Goal: Information Seeking & Learning: Get advice/opinions

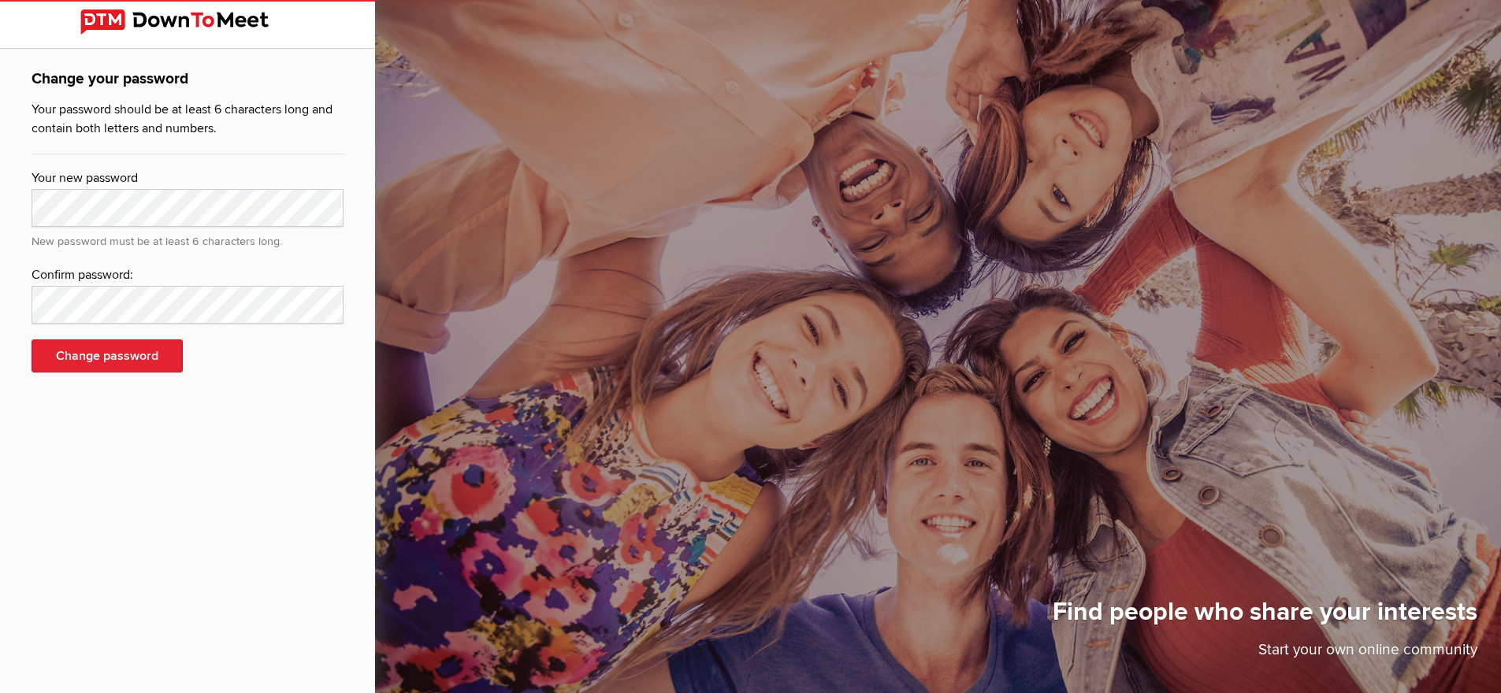
click at [317, 448] on div "Change your password Your password should be at least 6 characters long and con…" at bounding box center [187, 346] width 375 height 693
click at [182, 17] on img at bounding box center [187, 21] width 214 height 25
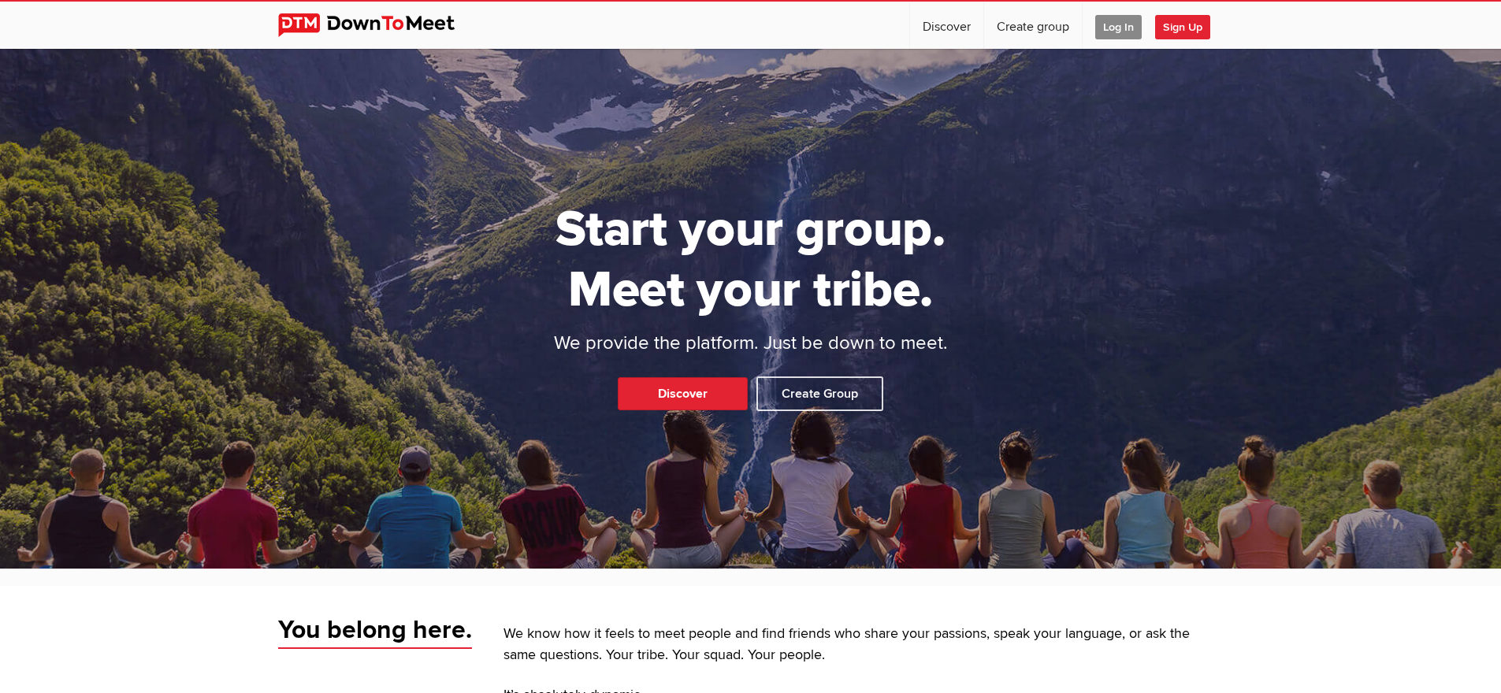
click at [1121, 28] on span "Log In" at bounding box center [1118, 27] width 46 height 24
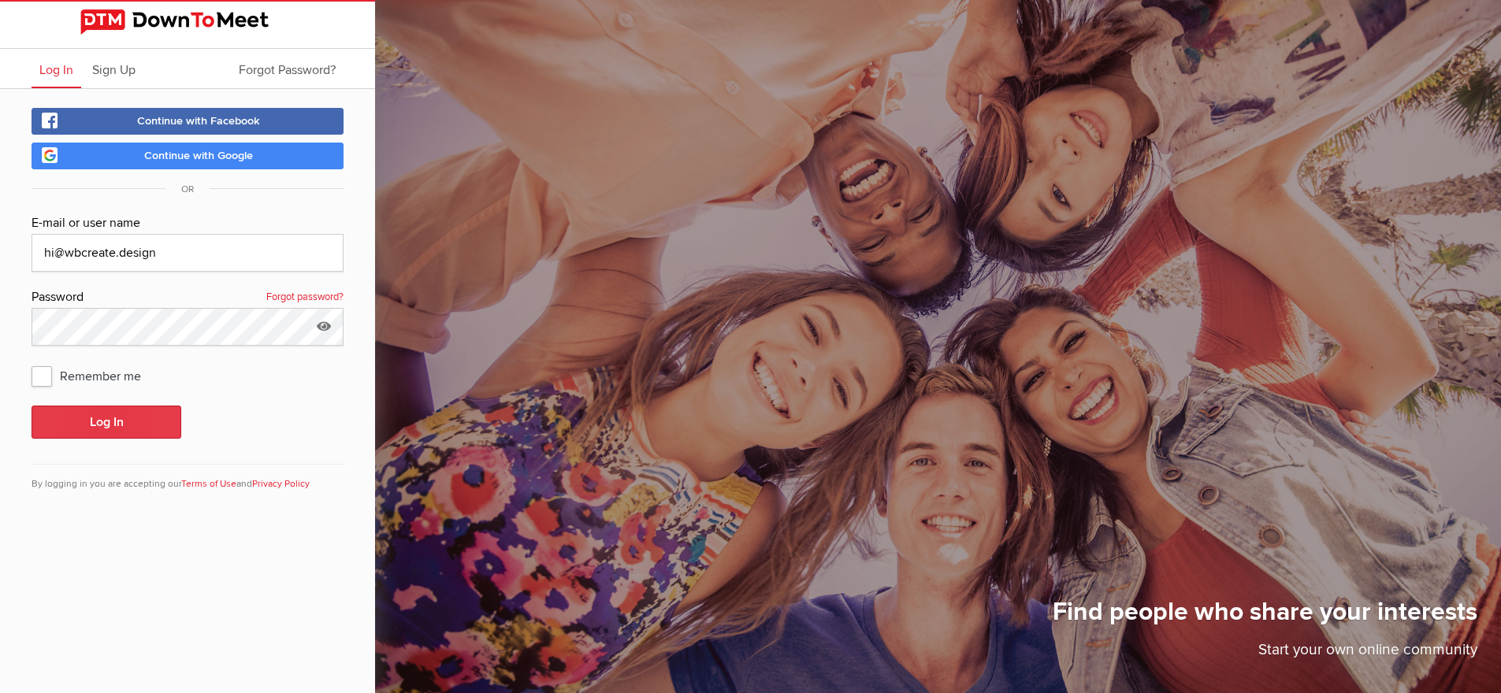
click at [81, 422] on button "Log In" at bounding box center [107, 422] width 150 height 33
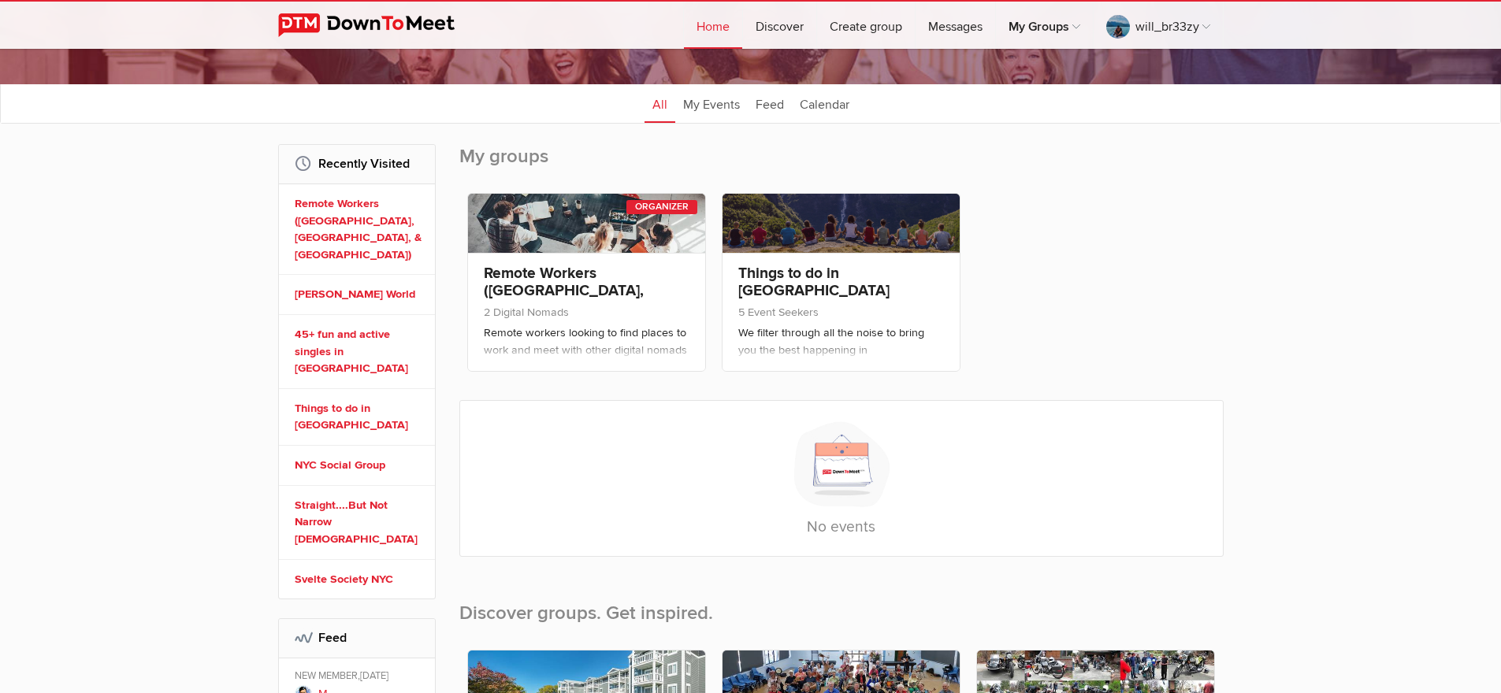
scroll to position [157, 0]
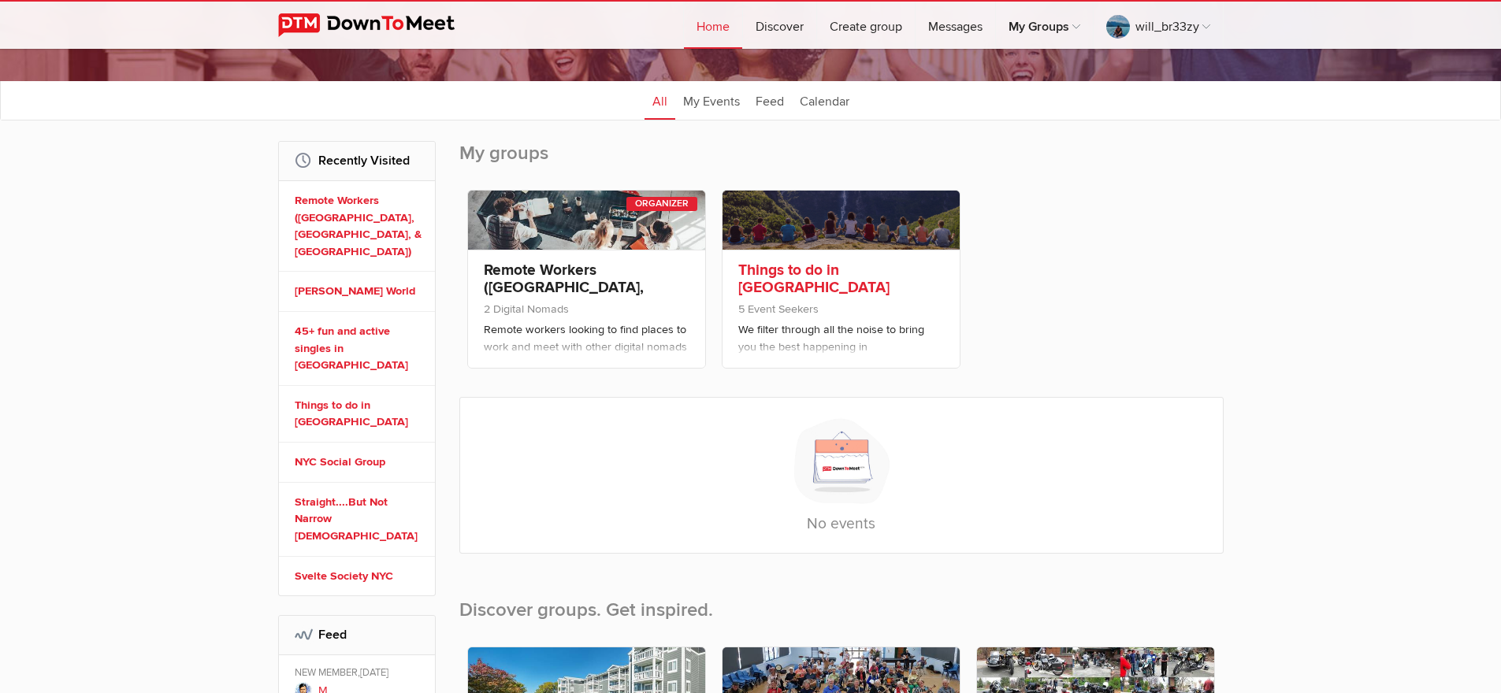
click at [891, 243] on link at bounding box center [840, 220] width 237 height 59
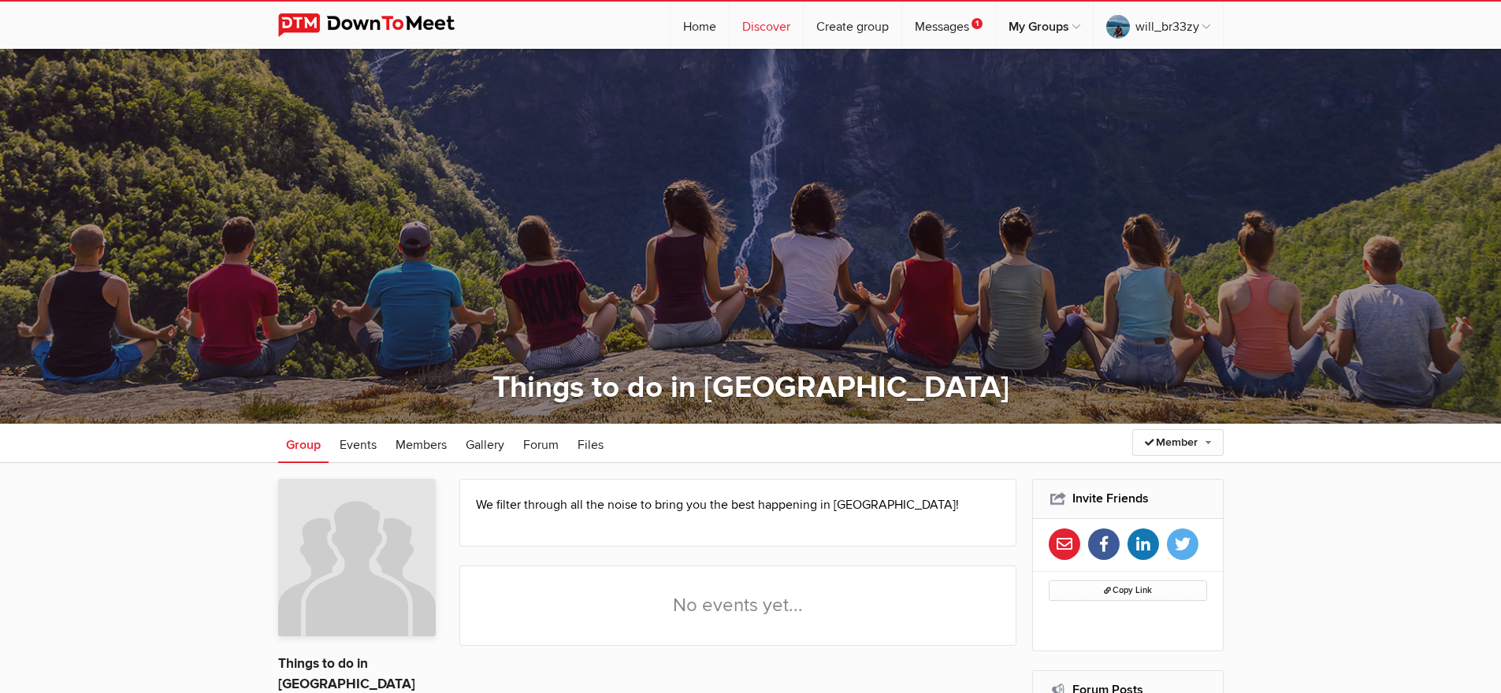
click at [744, 27] on link "Discover" at bounding box center [765, 25] width 73 height 47
select select "null"
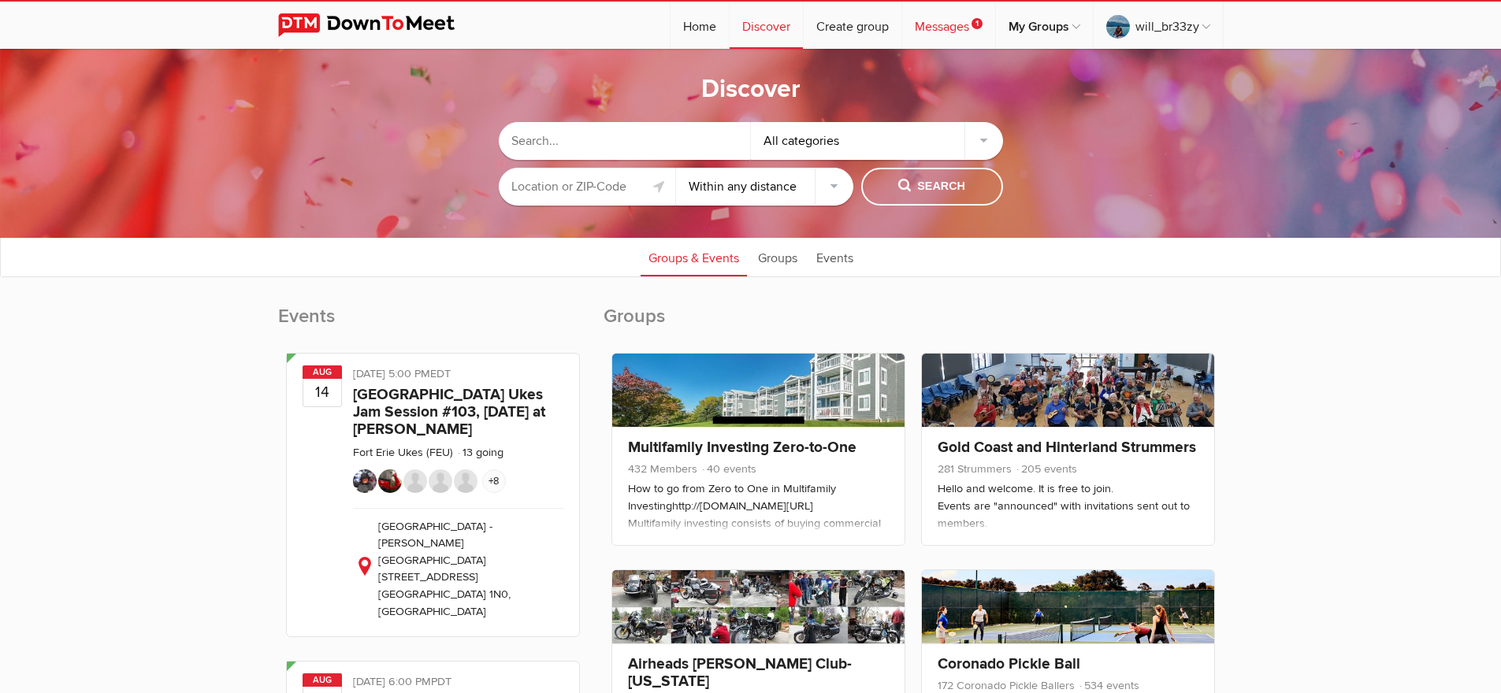
click at [963, 24] on link "Messages 1" at bounding box center [948, 25] width 93 height 47
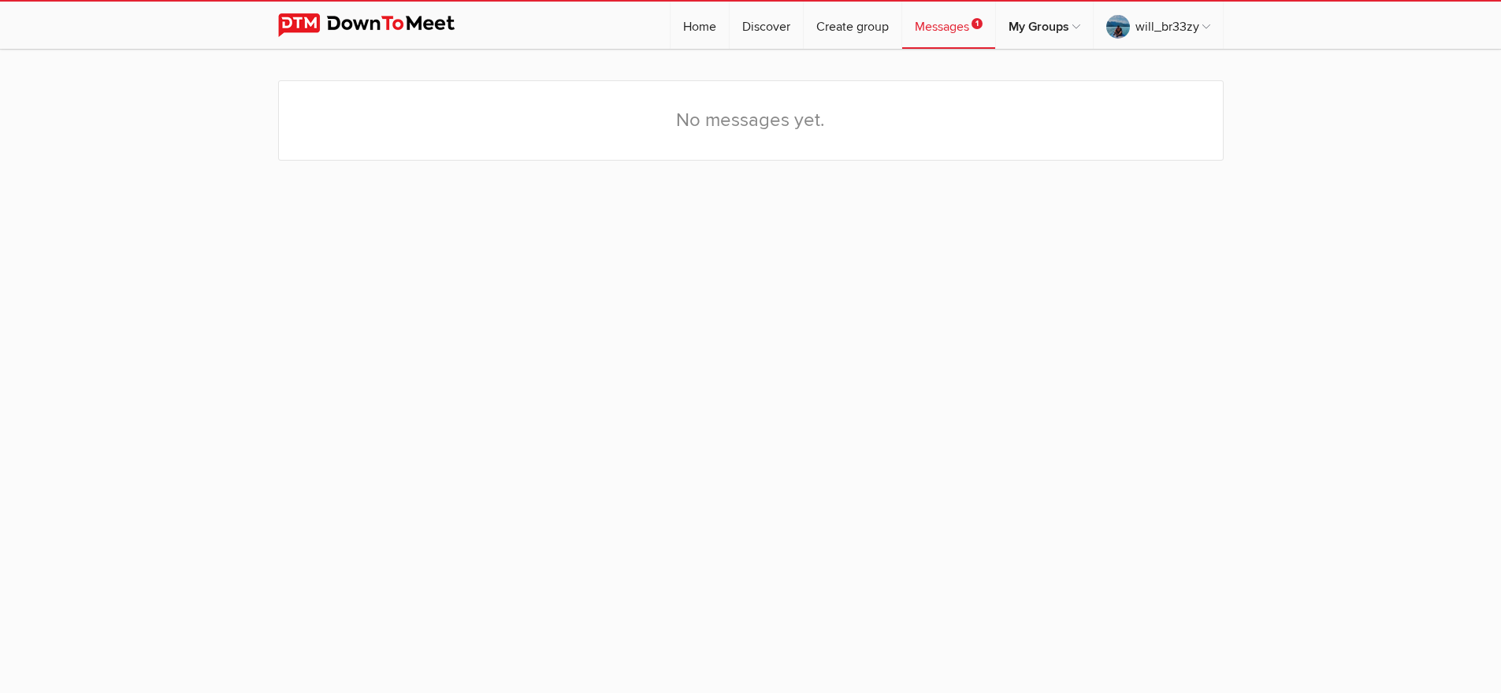
click at [959, 28] on link "Messages 1" at bounding box center [948, 25] width 93 height 47
click at [758, 32] on link "Discover" at bounding box center [765, 25] width 73 height 47
select select "null"
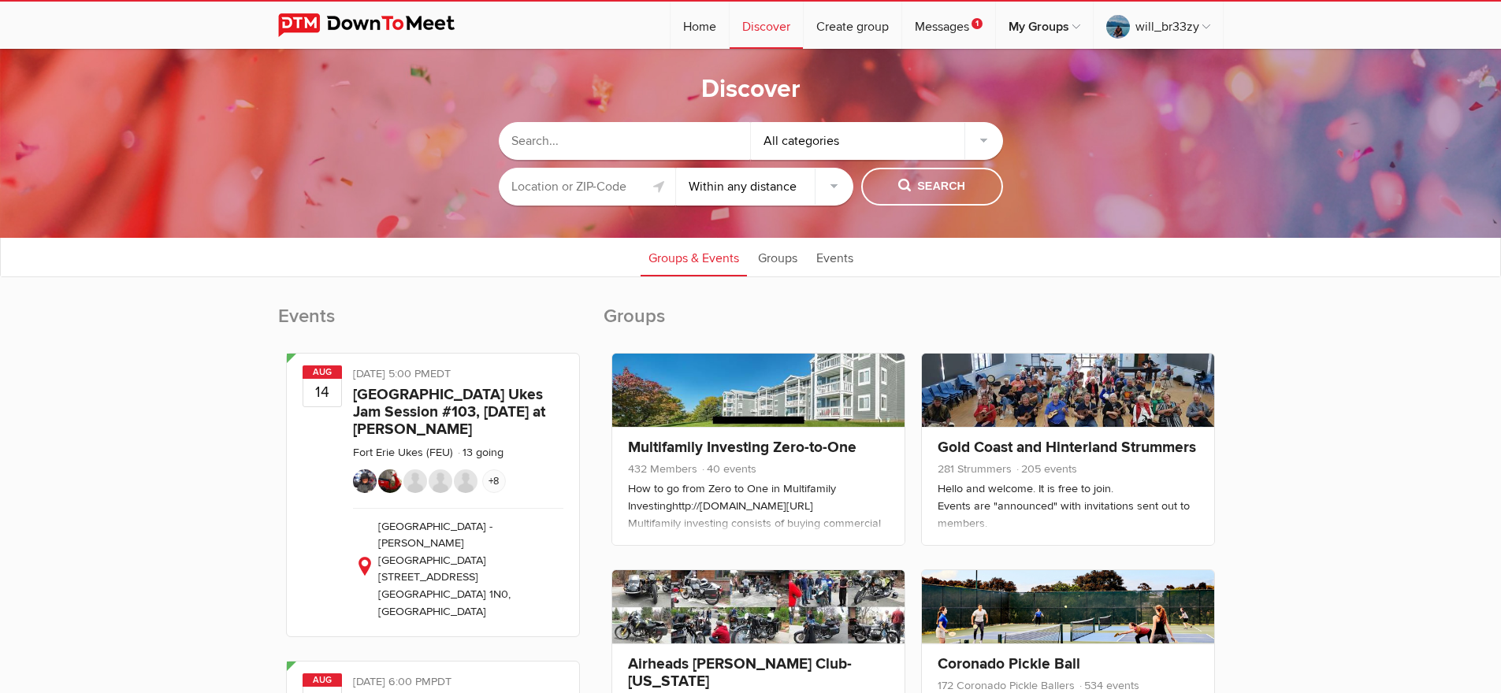
click at [579, 195] on input "text" at bounding box center [587, 187] width 177 height 38
click at [941, 191] on span "Search" at bounding box center [931, 186] width 67 height 17
click at [930, 179] on span "Search" at bounding box center [931, 186] width 67 height 17
click at [636, 146] on input "text" at bounding box center [625, 141] width 252 height 38
click at [604, 186] on input "[GEOGRAPHIC_DATA], NJ 07470, [GEOGRAPHIC_DATA]" at bounding box center [587, 187] width 177 height 38
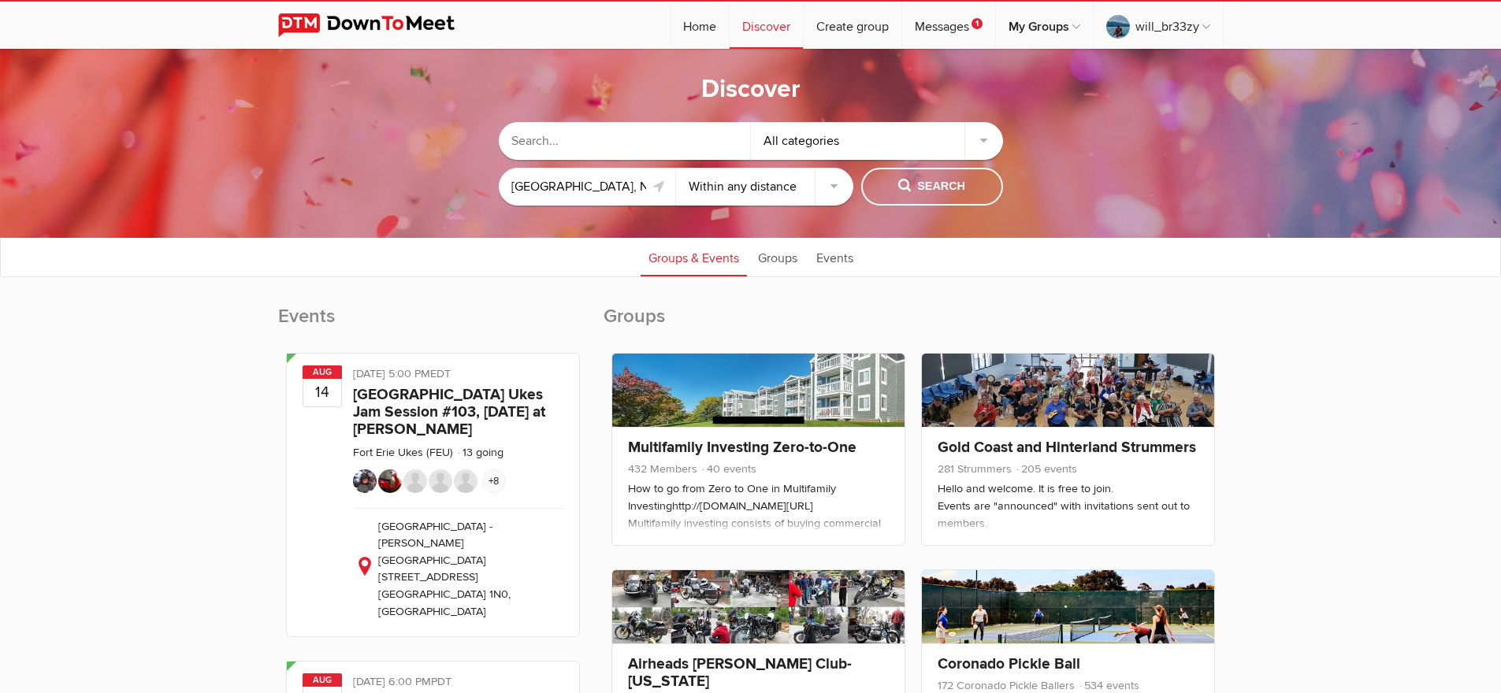
click at [604, 186] on input "[GEOGRAPHIC_DATA], NJ 07470, [GEOGRAPHIC_DATA]" at bounding box center [587, 187] width 177 height 38
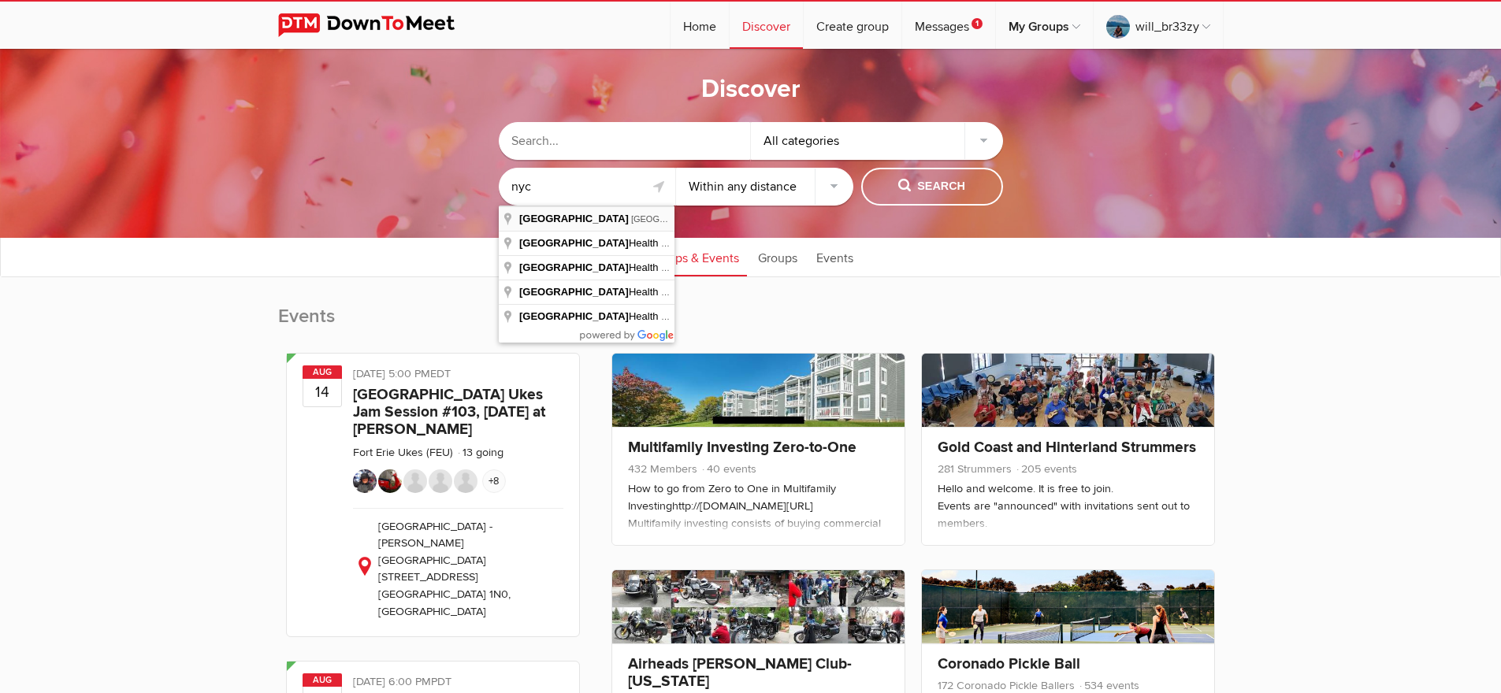
type input "[GEOGRAPHIC_DATA], [GEOGRAPHIC_DATA], [GEOGRAPHIC_DATA]"
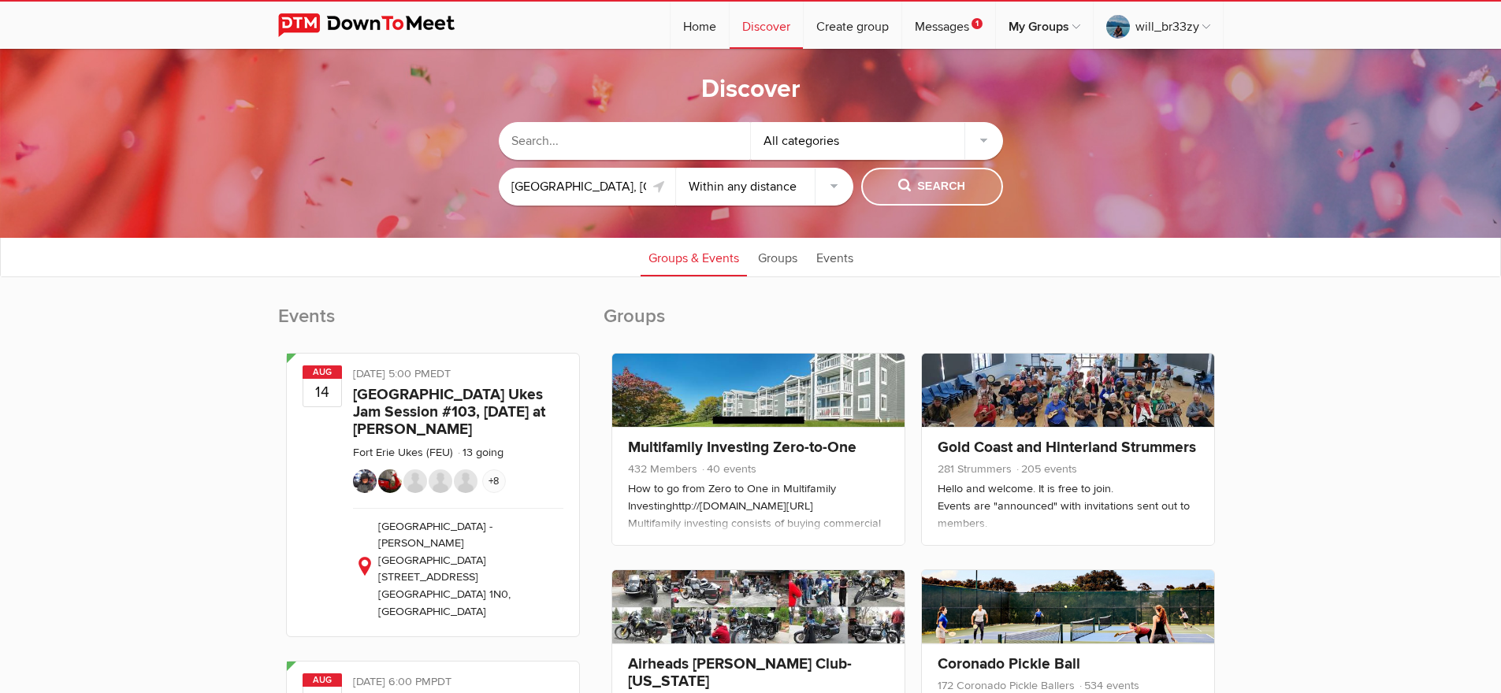
click at [939, 184] on span "Search" at bounding box center [931, 186] width 67 height 17
click at [789, 266] on link "Groups" at bounding box center [777, 256] width 55 height 39
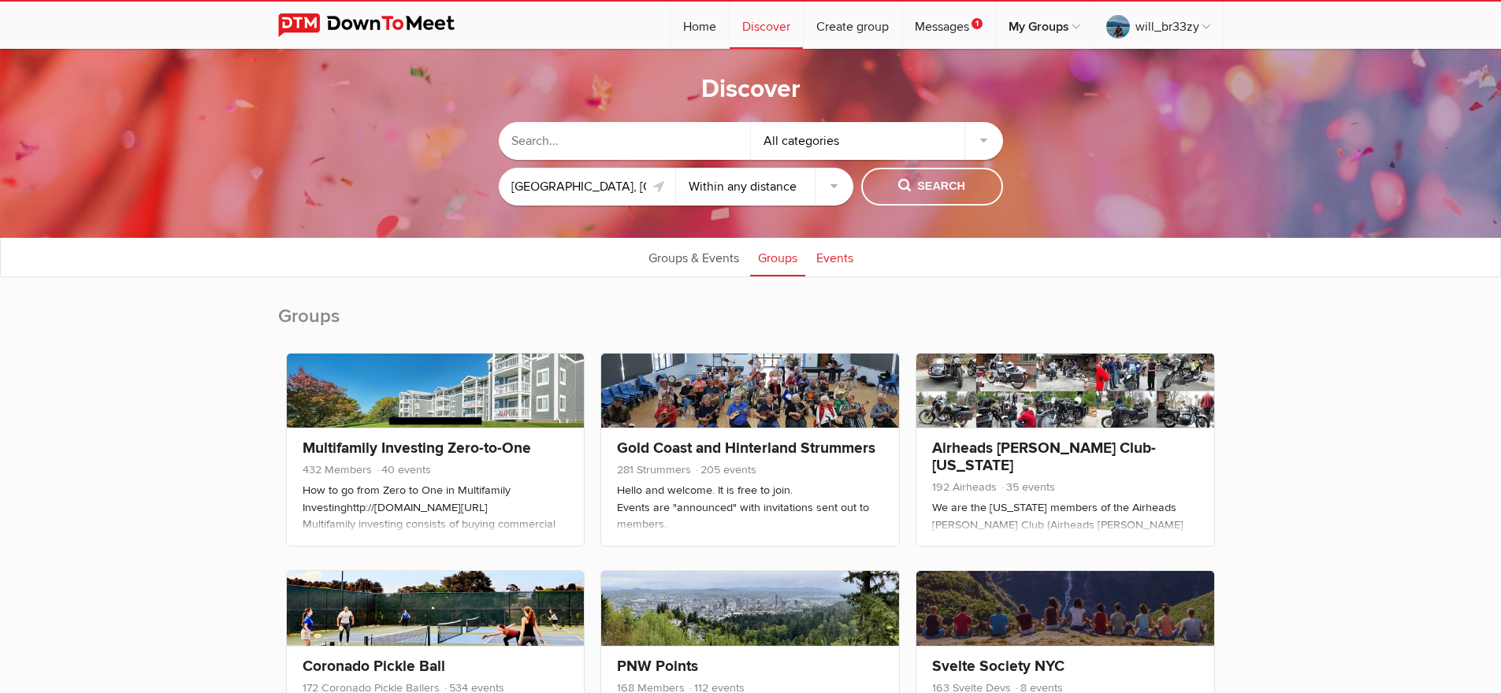
click at [830, 261] on link "Events" at bounding box center [834, 256] width 53 height 39
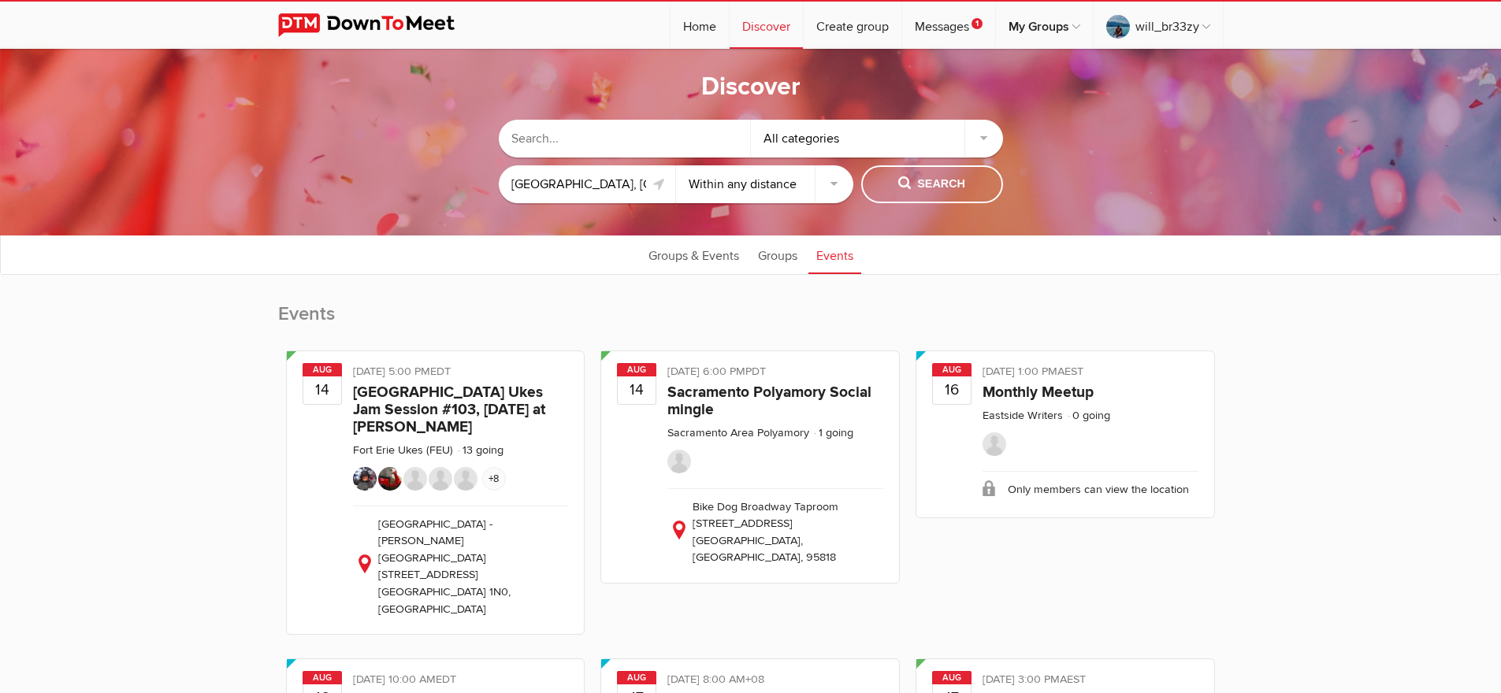
scroll to position [3, 0]
click at [628, 138] on input "text" at bounding box center [625, 138] width 252 height 38
click at [832, 138] on div "All categories" at bounding box center [877, 138] width 252 height 38
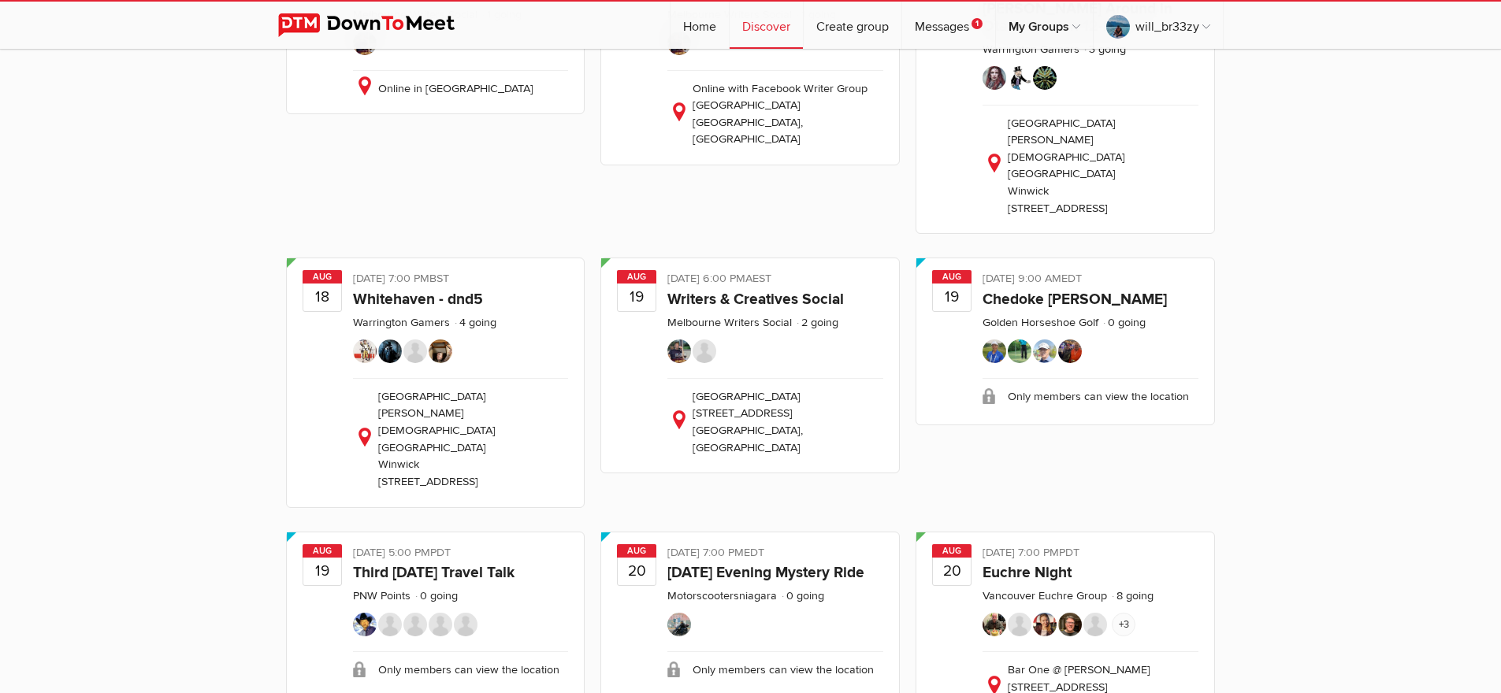
scroll to position [1523, 0]
